Goal: Task Accomplishment & Management: Use online tool/utility

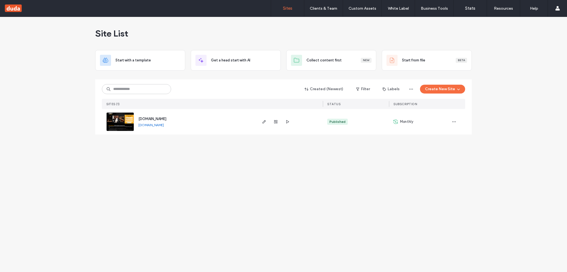
click at [261, 35] on div "Site List" at bounding box center [283, 33] width 376 height 33
drag, startPoint x: 422, startPoint y: 0, endPoint x: 261, endPoint y: 205, distance: 260.6
click at [261, 205] on div "Site List Start with a template Get a head start with AI Collect content first …" at bounding box center [283, 144] width 567 height 255
click at [148, 117] on span "[DOMAIN_NAME]" at bounding box center [152, 119] width 28 height 4
click at [149, 118] on span "[DOMAIN_NAME]" at bounding box center [152, 119] width 28 height 4
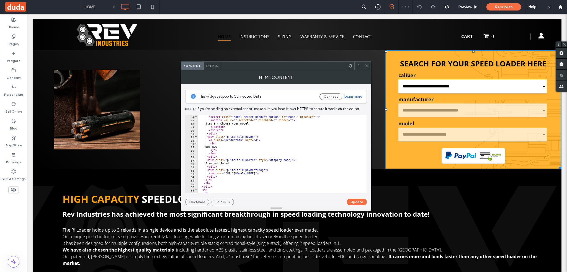
scroll to position [161, 0]
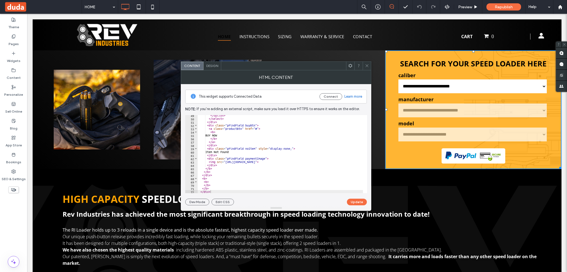
click at [430, 103] on label "manufacturer" at bounding box center [473, 99] width 150 height 7
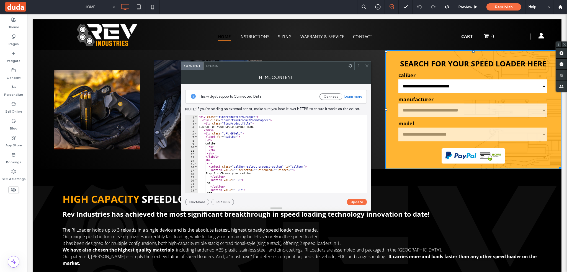
scroll to position [0, 0]
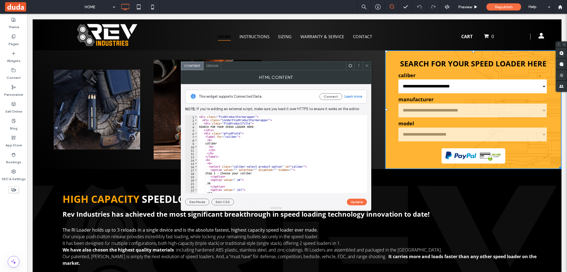
click at [210, 64] on span "Design" at bounding box center [212, 66] width 12 height 4
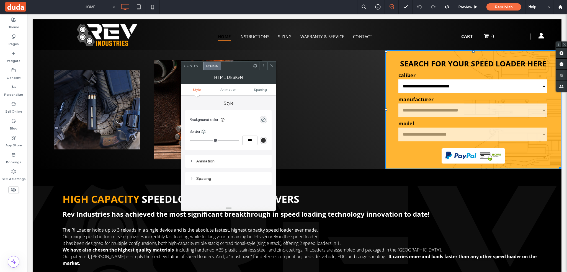
click at [190, 64] on span "Content" at bounding box center [192, 66] width 16 height 4
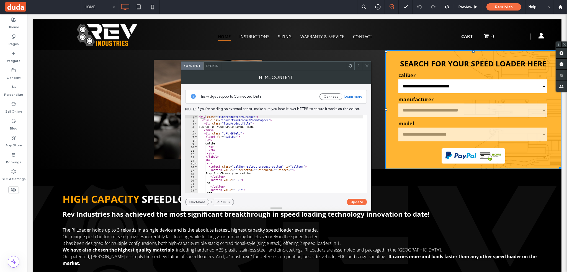
click at [210, 64] on span "Design" at bounding box center [212, 66] width 12 height 4
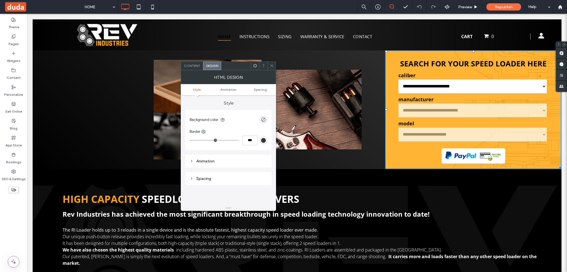
click at [189, 64] on span "Content" at bounding box center [192, 66] width 16 height 4
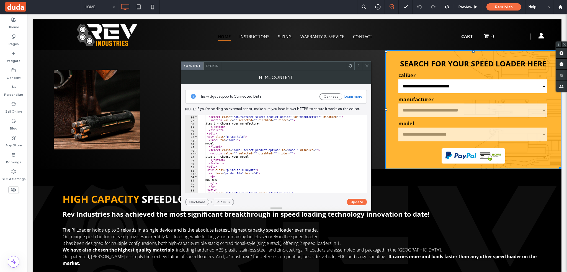
scroll to position [161, 0]
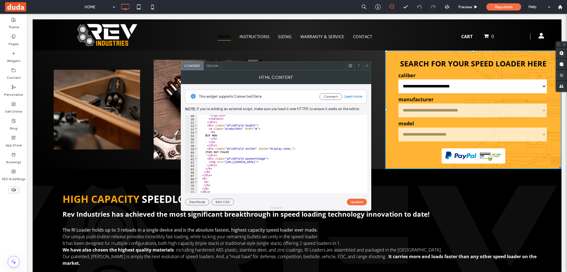
click at [228, 190] on div "</ option > </ select > </ div > < div class = "pFindField buyBtn" > < a class …" at bounding box center [280, 156] width 165 height 85
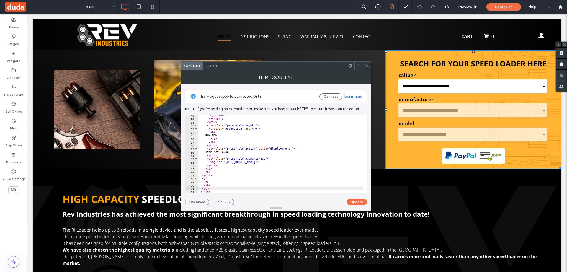
click at [219, 190] on div "</ option > </ select > </ div > < div class = "pFindField buyBtn" > < a class …" at bounding box center [280, 156] width 165 height 85
type textarea "******"
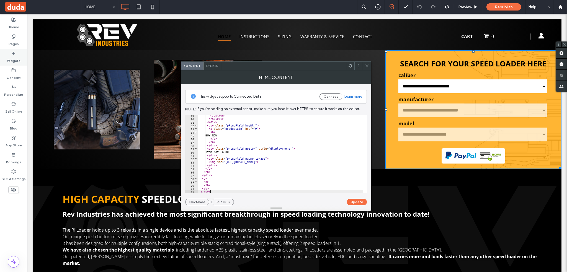
click at [15, 52] on icon at bounding box center [13, 53] width 4 height 4
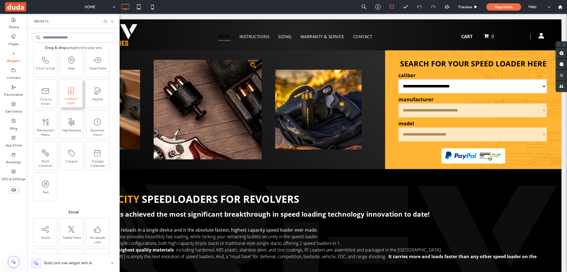
scroll to position [543, 0]
